Goal: Find specific page/section: Find specific page/section

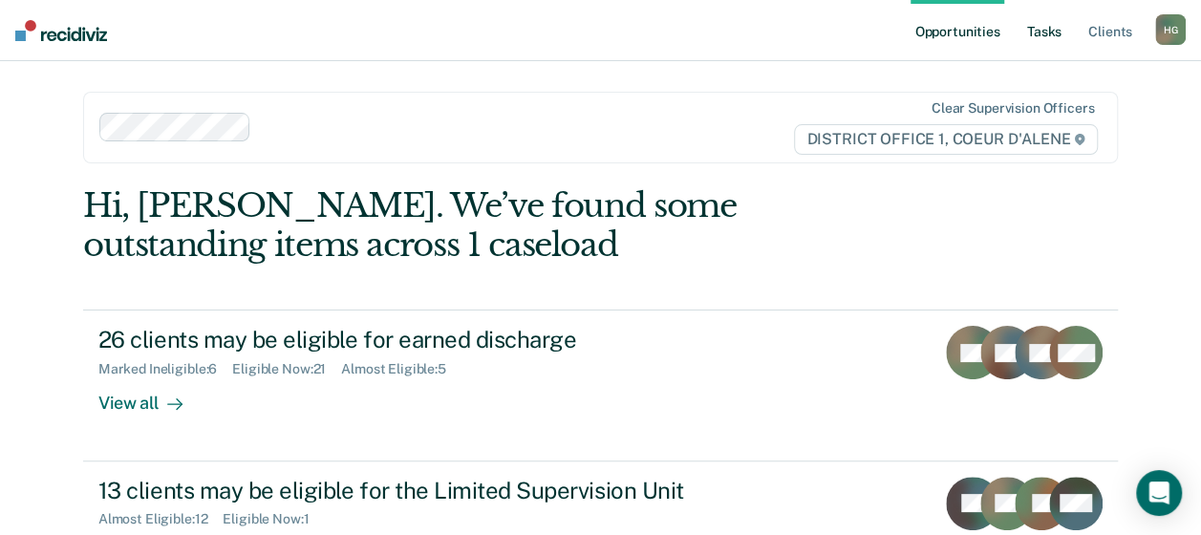
click at [1048, 29] on link "Tasks" at bounding box center [1044, 30] width 42 height 61
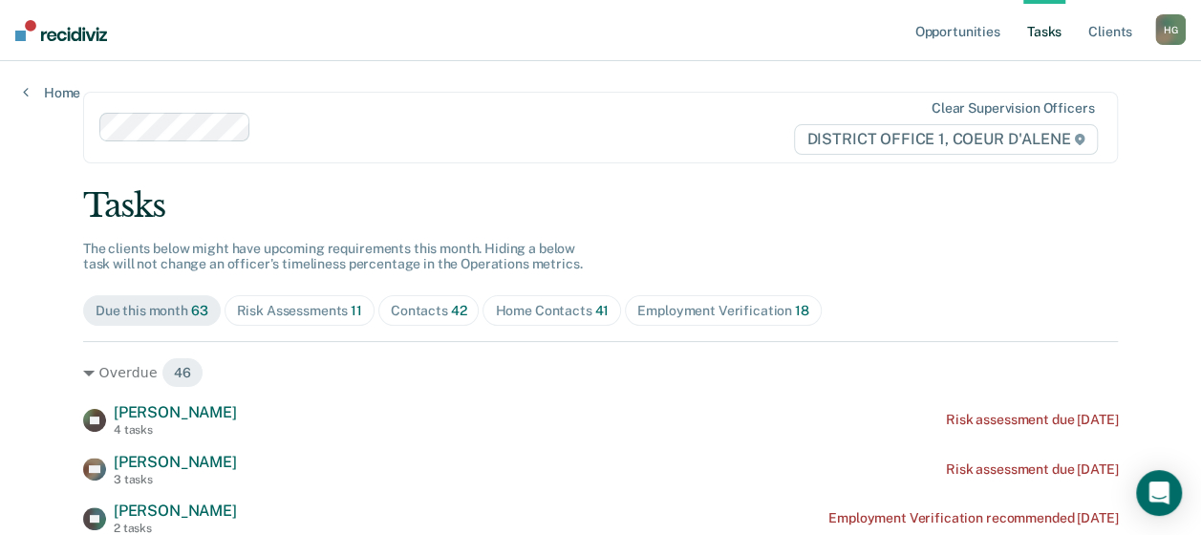
click at [300, 316] on div "Risk Assessments 11" at bounding box center [299, 311] width 125 height 16
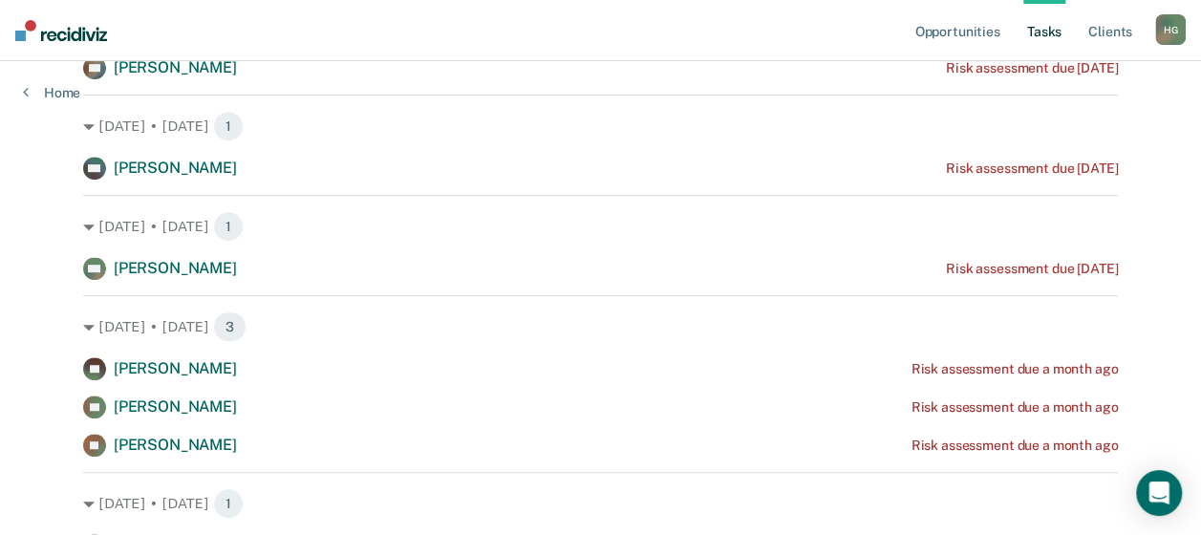
scroll to position [478, 0]
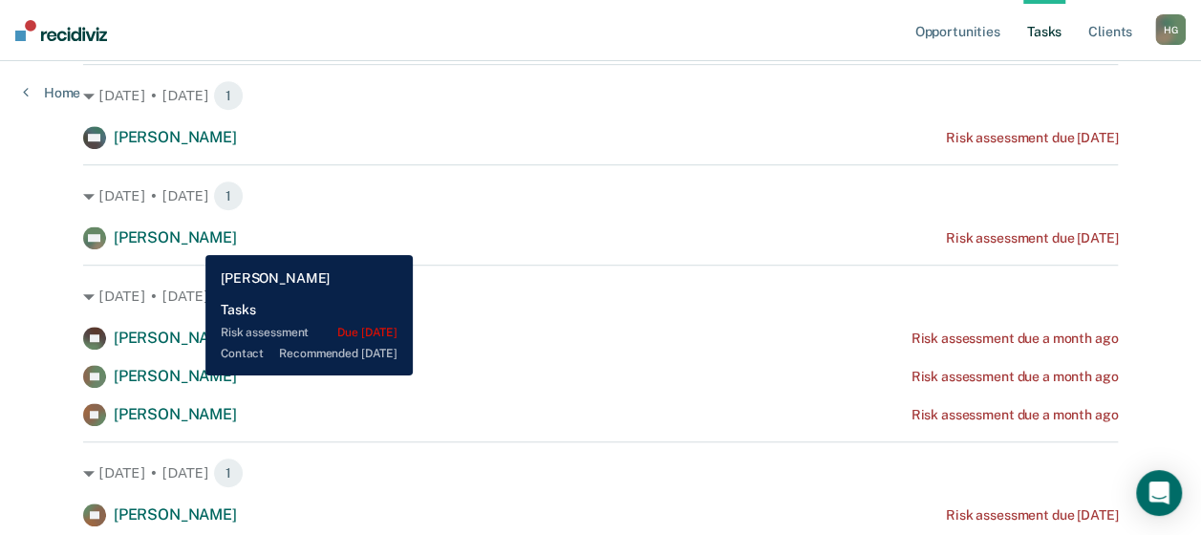
click at [191, 241] on span "[PERSON_NAME]" at bounding box center [175, 237] width 123 height 18
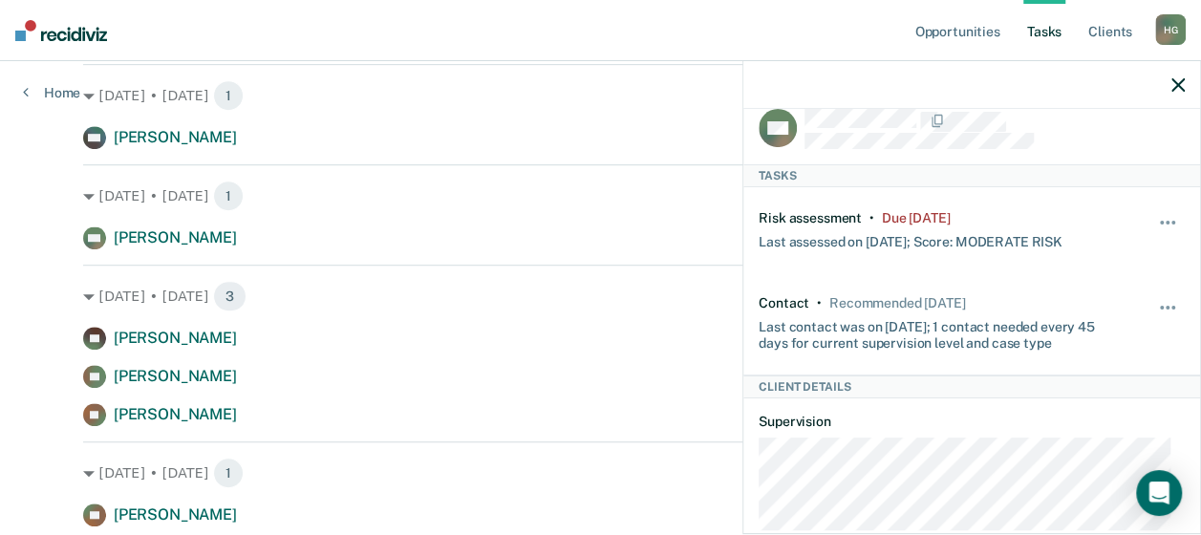
scroll to position [0, 0]
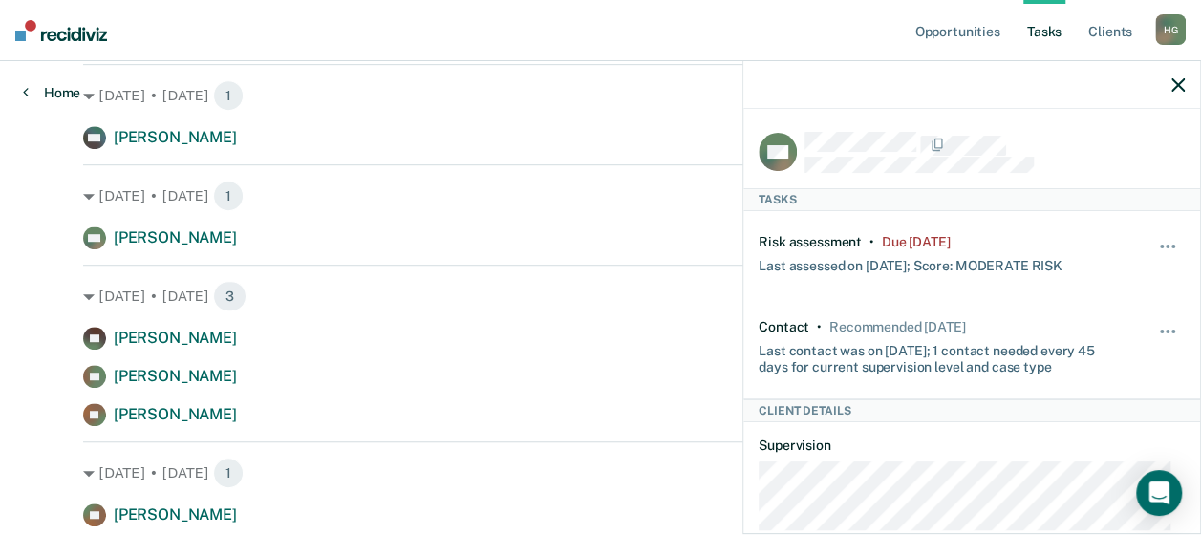
click at [23, 90] on icon at bounding box center [26, 91] width 6 height 15
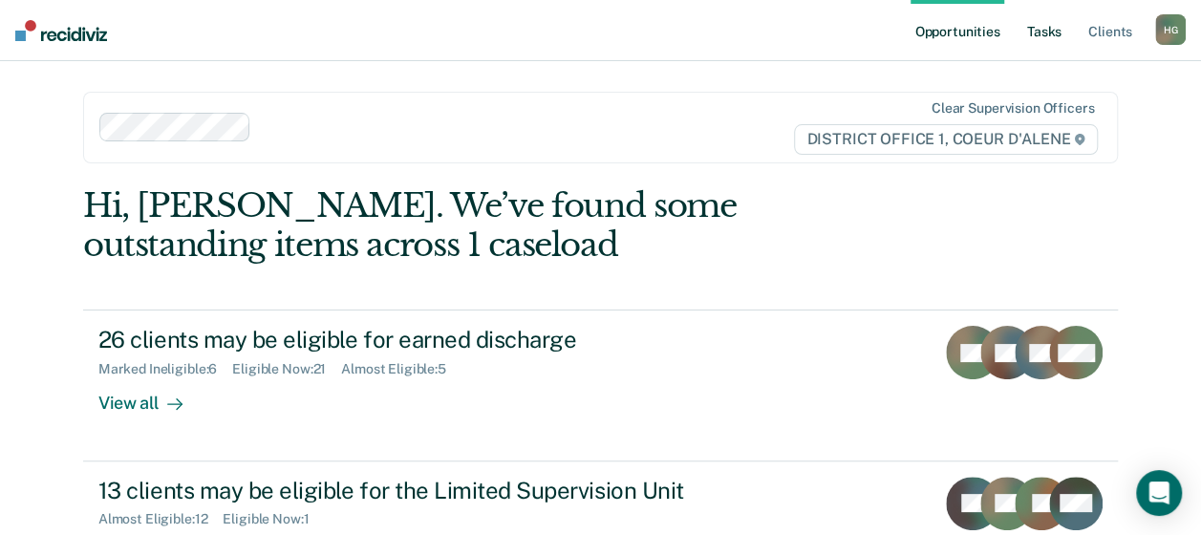
click at [1037, 28] on link "Tasks" at bounding box center [1044, 30] width 42 height 61
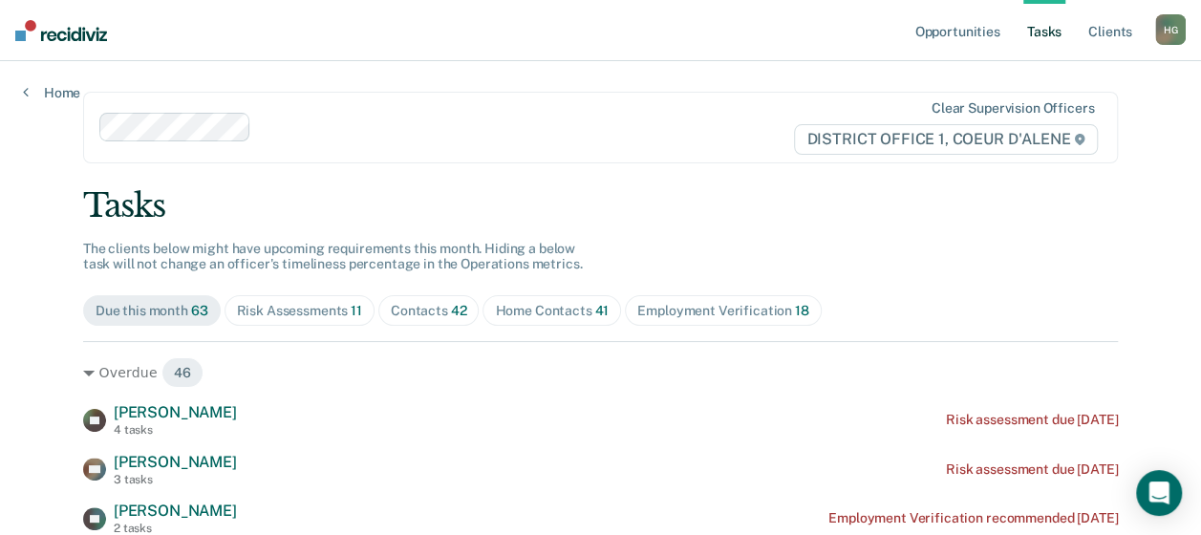
click at [411, 316] on div "Contacts 42" at bounding box center [429, 311] width 76 height 16
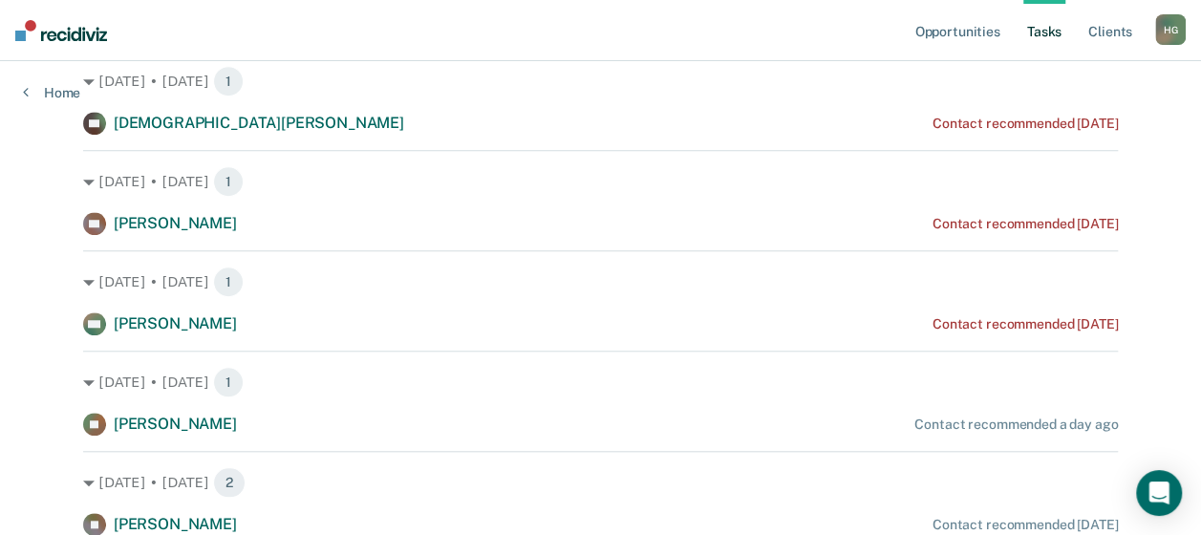
scroll to position [764, 0]
